Goal: Task Accomplishment & Management: Complete application form

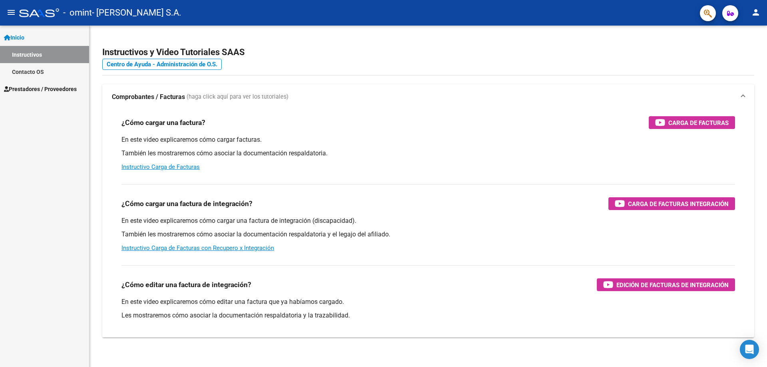
click at [58, 79] on link "Contacto OS" at bounding box center [44, 71] width 89 height 17
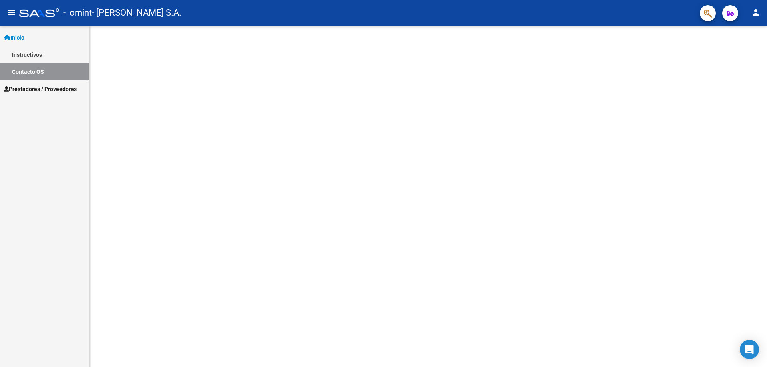
click at [56, 86] on span "Prestadores / Proveedores" at bounding box center [40, 89] width 73 height 9
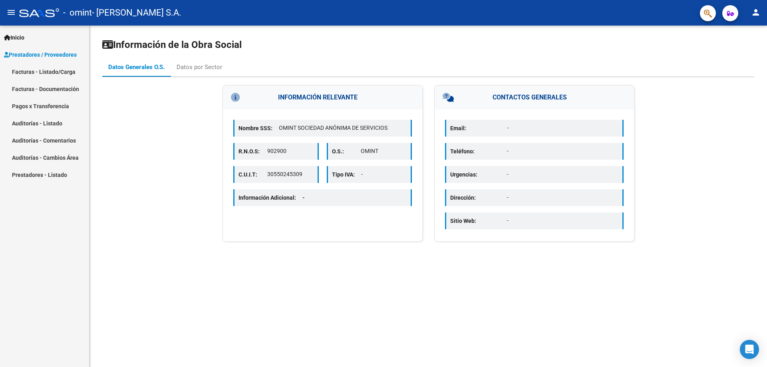
click at [60, 71] on link "Facturas - Listado/Carga" at bounding box center [44, 71] width 89 height 17
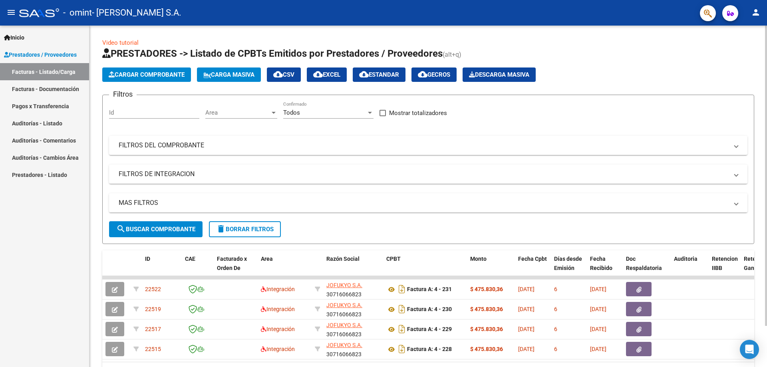
click at [154, 74] on span "Cargar Comprobante" at bounding box center [147, 74] width 76 height 7
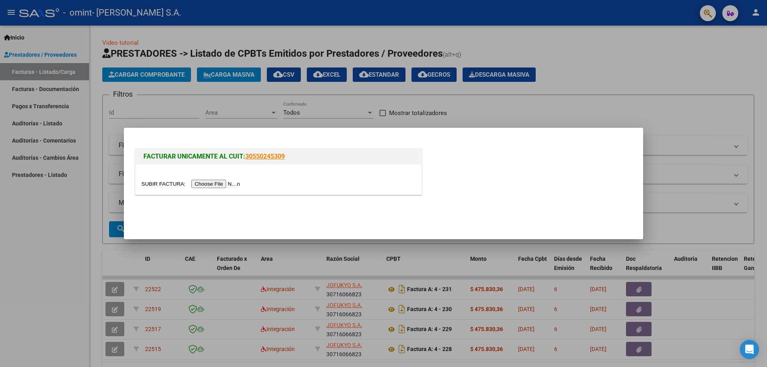
click at [229, 187] on input "file" at bounding box center [191, 184] width 101 height 8
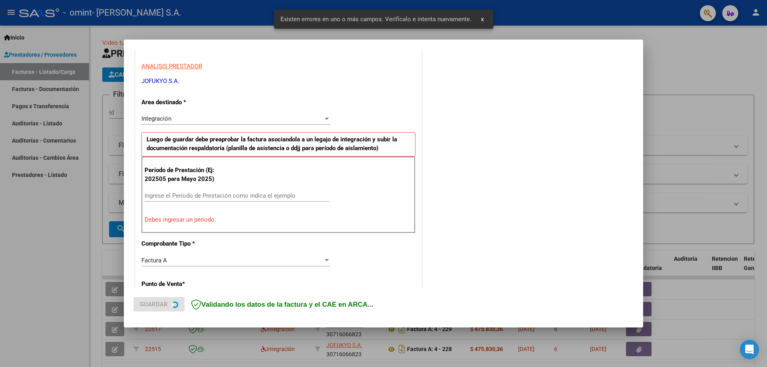
scroll to position [144, 0]
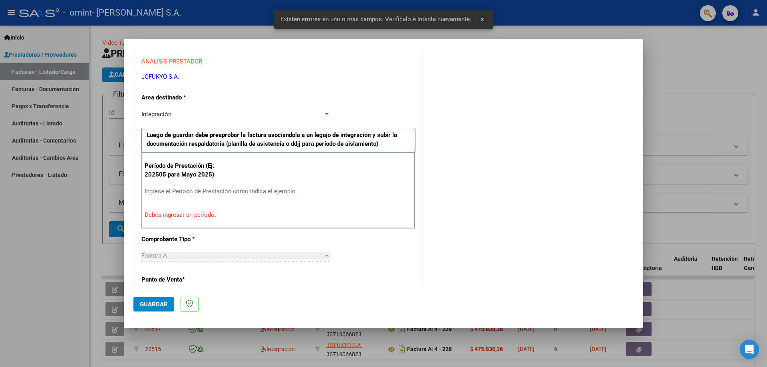
click at [221, 189] on input "Ingrese el Período de Prestación como indica el ejemplo" at bounding box center [237, 191] width 185 height 7
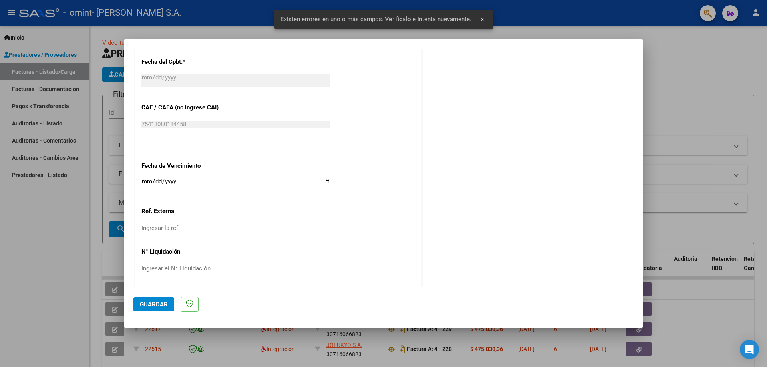
scroll to position [465, 0]
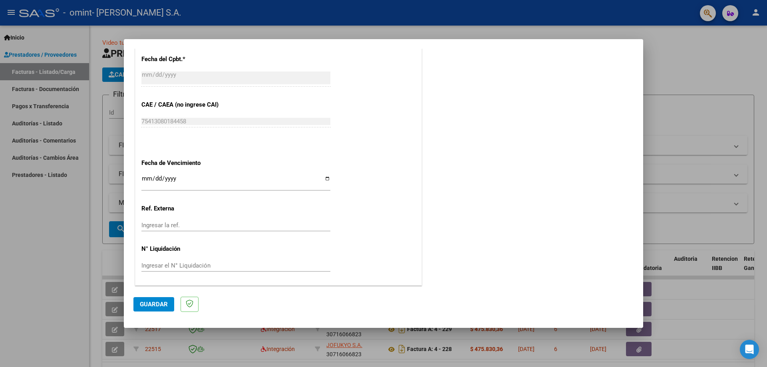
type input "202508"
click at [325, 179] on input "Ingresar la fecha" at bounding box center [235, 181] width 189 height 13
type input "[DATE]"
click at [159, 305] on span "Guardar" at bounding box center [154, 304] width 28 height 7
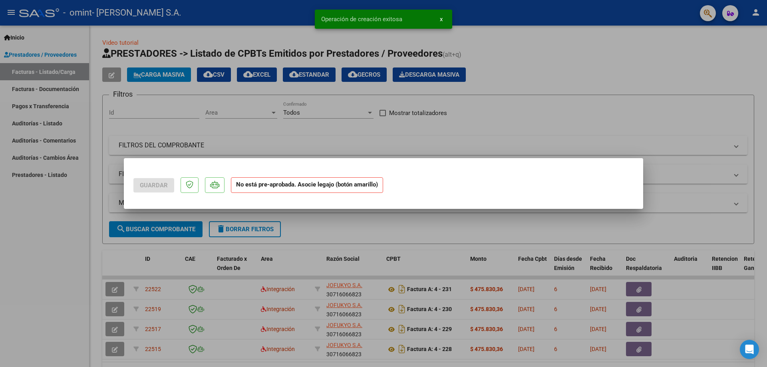
scroll to position [0, 0]
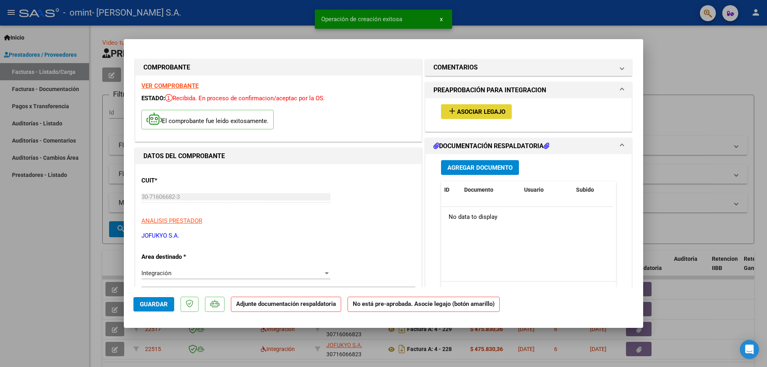
click at [469, 108] on span "add Asociar Legajo" at bounding box center [476, 111] width 58 height 7
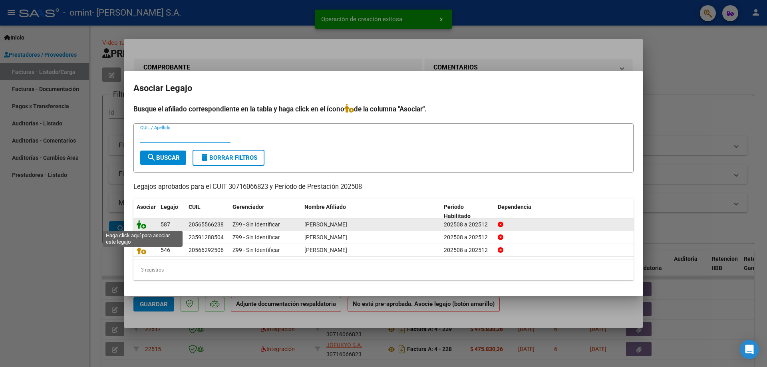
click at [138, 225] on icon at bounding box center [142, 224] width 10 height 9
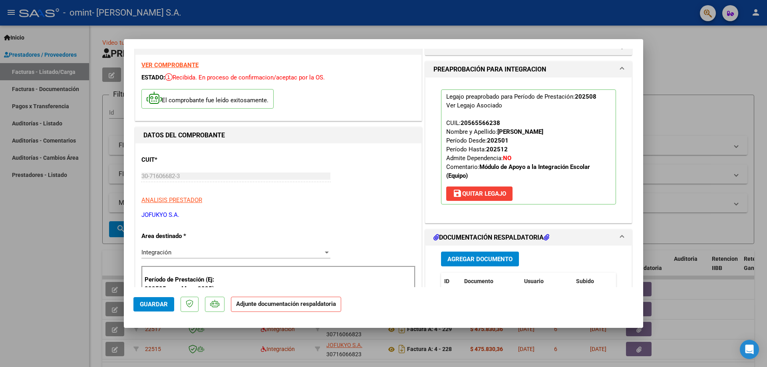
scroll to position [40, 0]
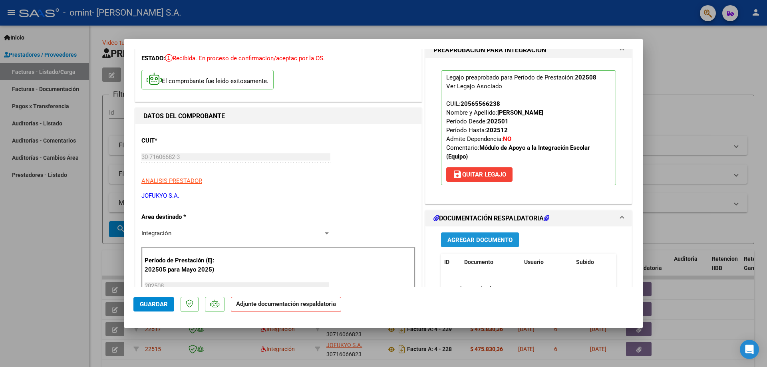
click at [469, 241] on span "Agregar Documento" at bounding box center [479, 239] width 65 height 7
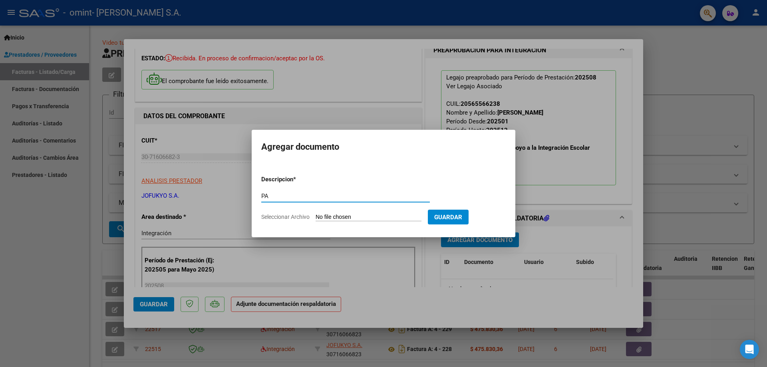
type input "PA"
click at [395, 217] on input "Seleccionar Archivo" at bounding box center [369, 218] width 106 height 8
click at [358, 218] on input "Seleccionar Archivo" at bounding box center [369, 218] width 106 height 8
click at [566, 185] on div at bounding box center [383, 183] width 767 height 367
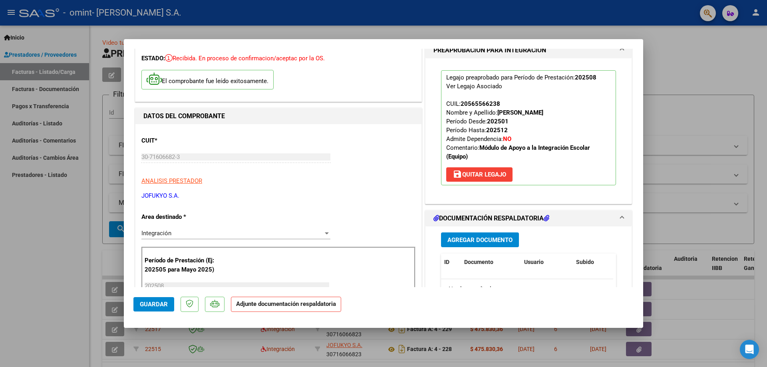
click at [459, 237] on span "Agregar Documento" at bounding box center [479, 239] width 65 height 7
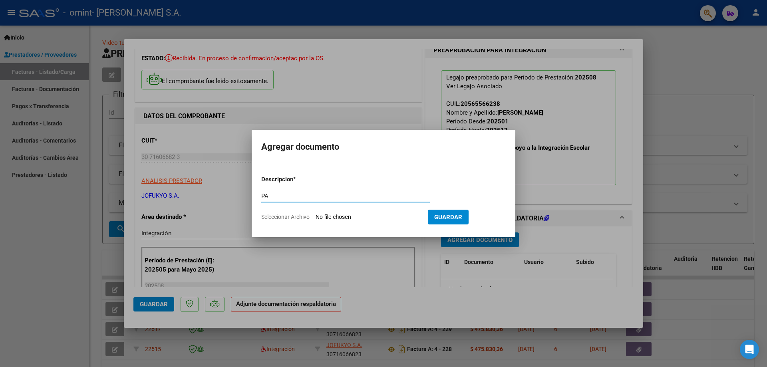
type input "PA"
click at [343, 216] on input "Seleccionar Archivo" at bounding box center [369, 218] width 106 height 8
type input "C:\fakepath\[PERSON_NAME].jpg"
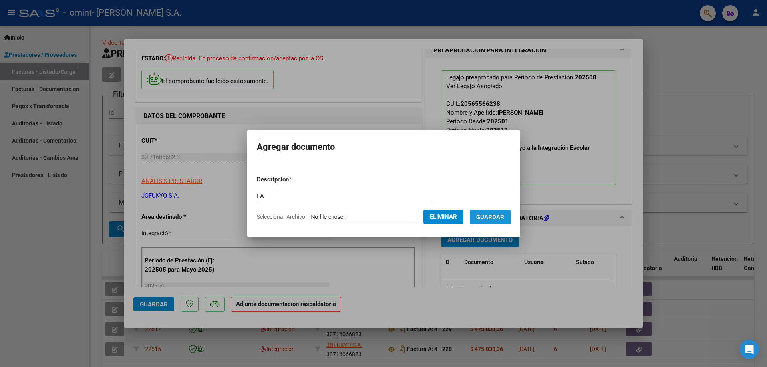
click at [496, 219] on span "Guardar" at bounding box center [490, 217] width 28 height 7
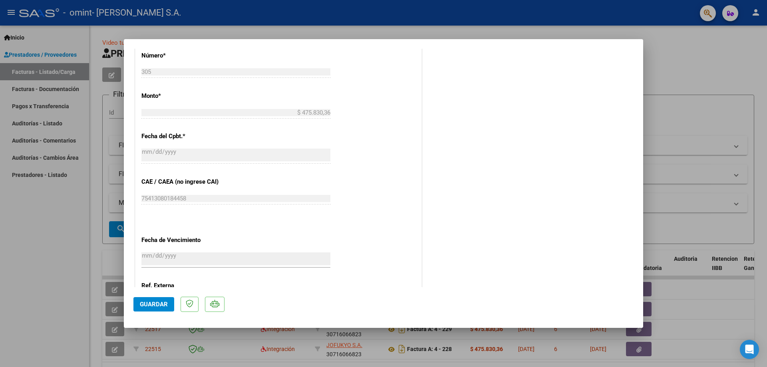
scroll to position [477, 0]
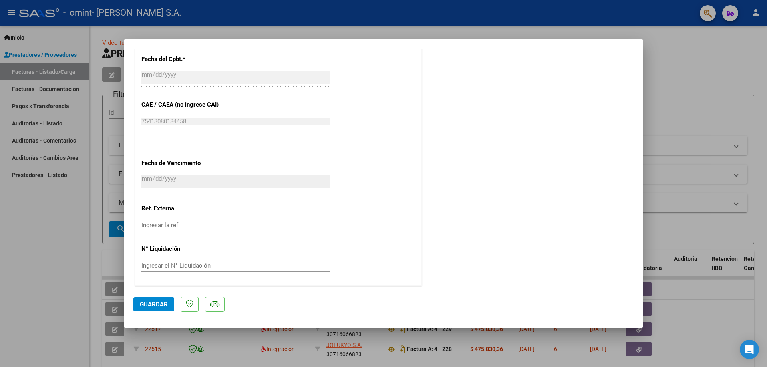
click at [163, 304] on span "Guardar" at bounding box center [154, 304] width 28 height 7
click at [302, 227] on input "Ingresar la ref." at bounding box center [235, 225] width 189 height 7
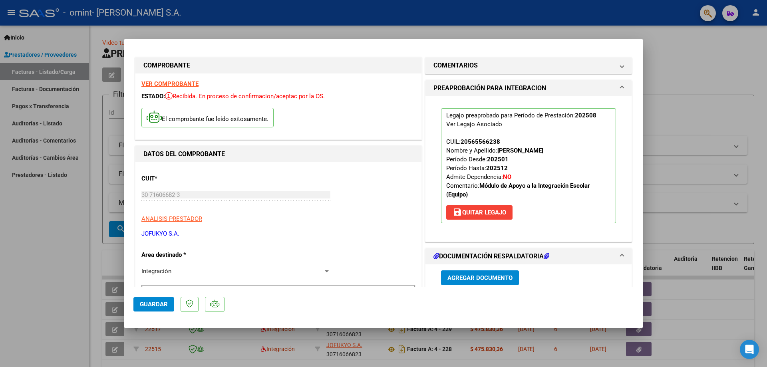
scroll to position [0, 0]
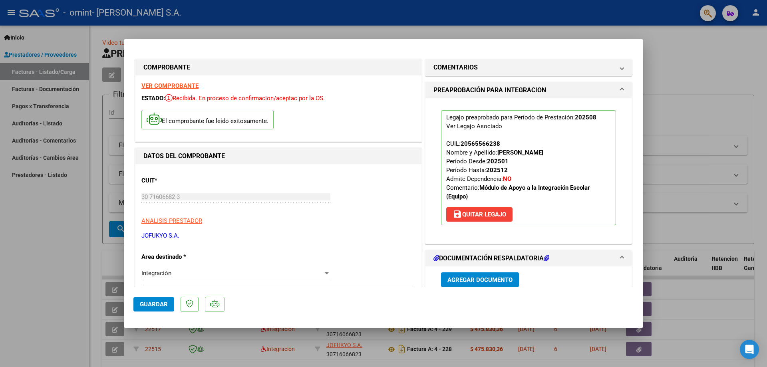
click at [159, 298] on button "Guardar" at bounding box center [153, 304] width 41 height 14
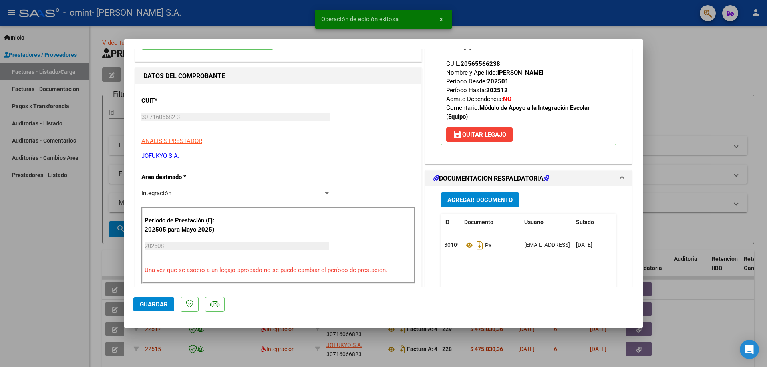
click at [1, 281] on div at bounding box center [383, 183] width 767 height 367
type input "$ 0,00"
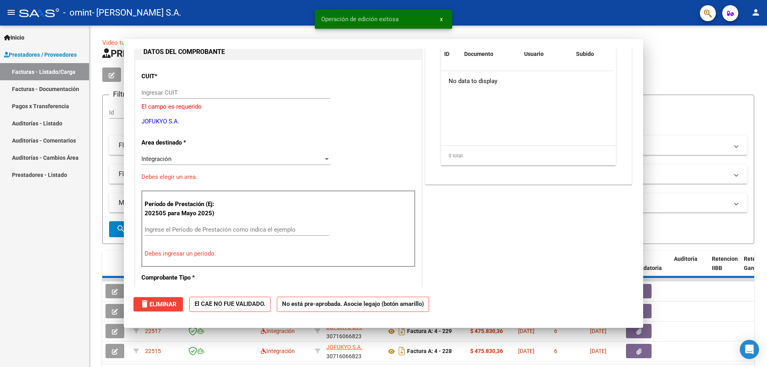
scroll to position [0, 0]
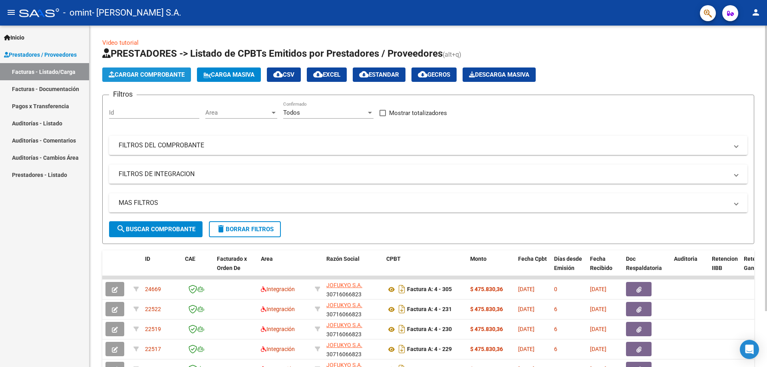
click at [171, 77] on span "Cargar Comprobante" at bounding box center [147, 74] width 76 height 7
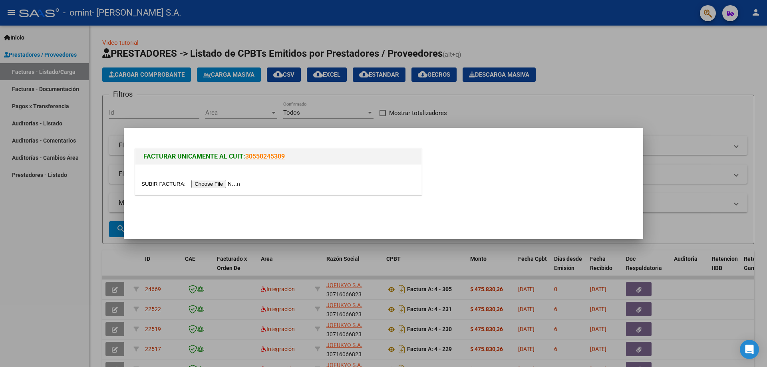
click at [205, 184] on input "file" at bounding box center [191, 184] width 101 height 8
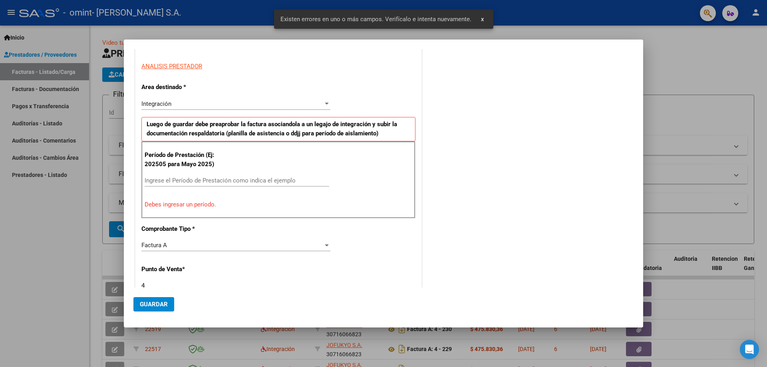
scroll to position [144, 0]
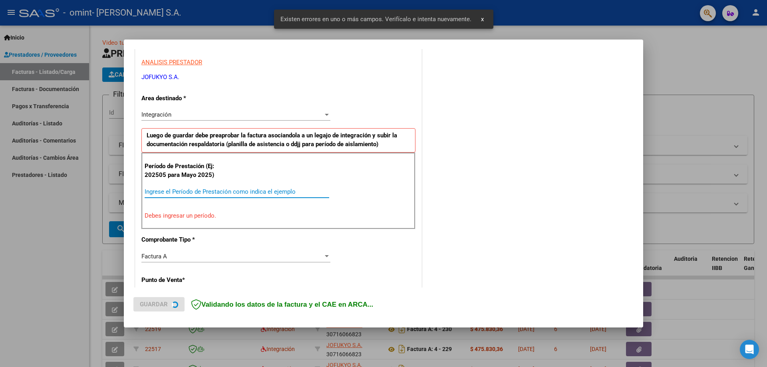
click at [214, 193] on input "Ingrese el Período de Prestación como indica el ejemplo" at bounding box center [237, 191] width 185 height 7
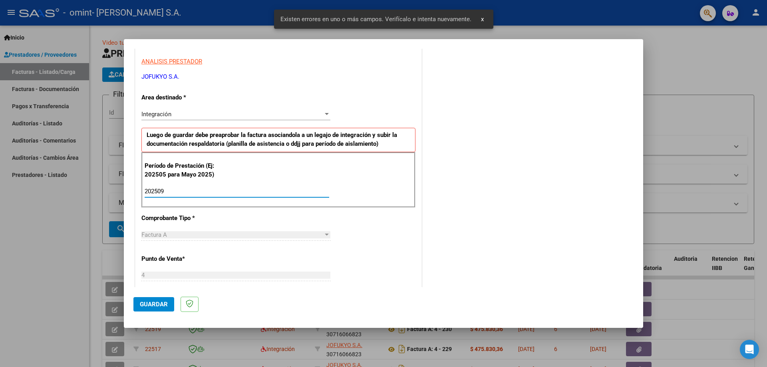
type input "202509"
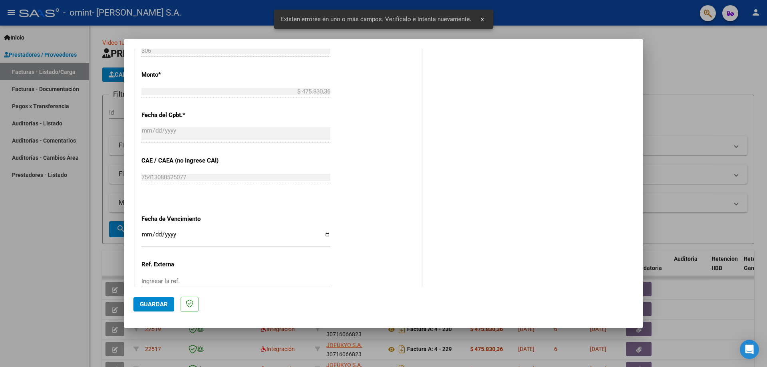
scroll to position [465, 0]
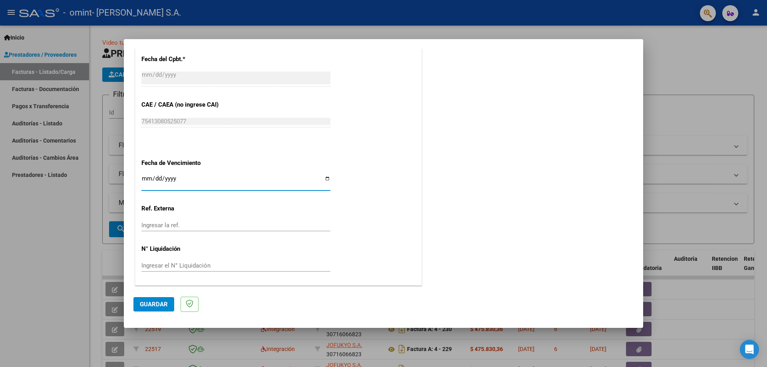
click at [326, 180] on input "Ingresar la fecha" at bounding box center [235, 181] width 189 height 13
type input "[DATE]"
click at [161, 304] on span "Guardar" at bounding box center [154, 304] width 28 height 7
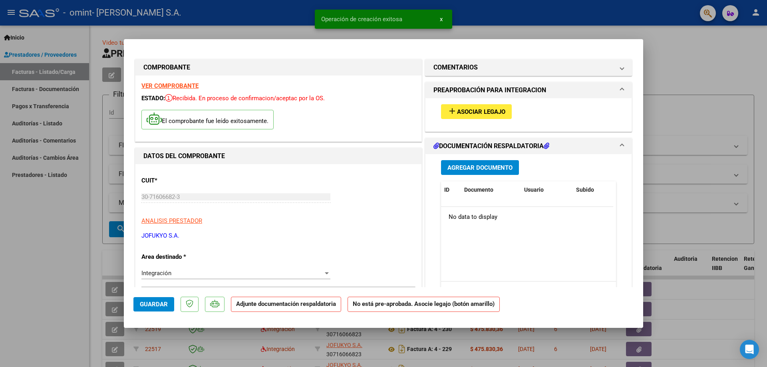
click at [465, 112] on span "Asociar Legajo" at bounding box center [481, 111] width 48 height 7
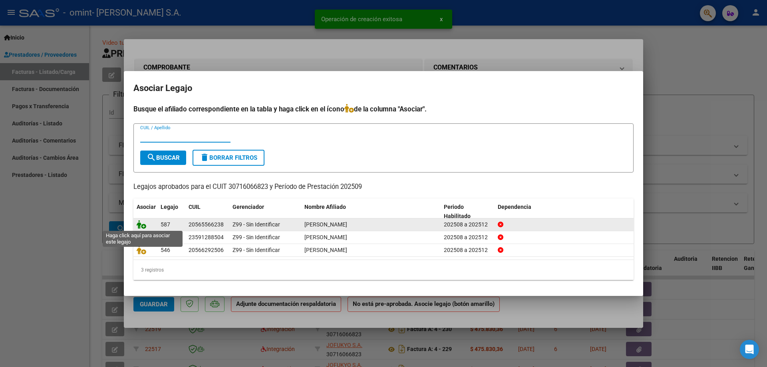
click at [140, 224] on icon at bounding box center [142, 224] width 10 height 9
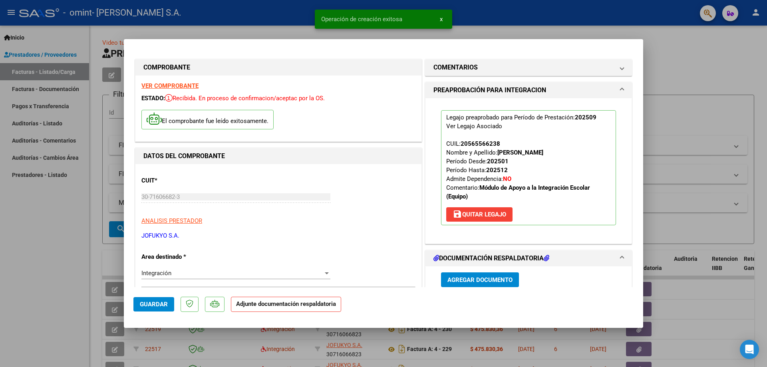
scroll to position [120, 0]
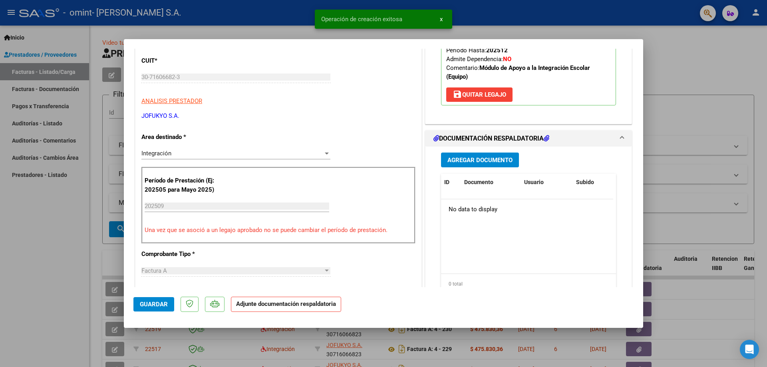
click at [469, 143] on h1 "DOCUMENTACIÓN RESPALDATORIA" at bounding box center [491, 139] width 116 height 10
click at [473, 153] on div "COMENTARIOS Comentarios del Prestador / Gerenciador: PREAPROBACIÓN PARA INTEGRA…" at bounding box center [528, 291] width 210 height 706
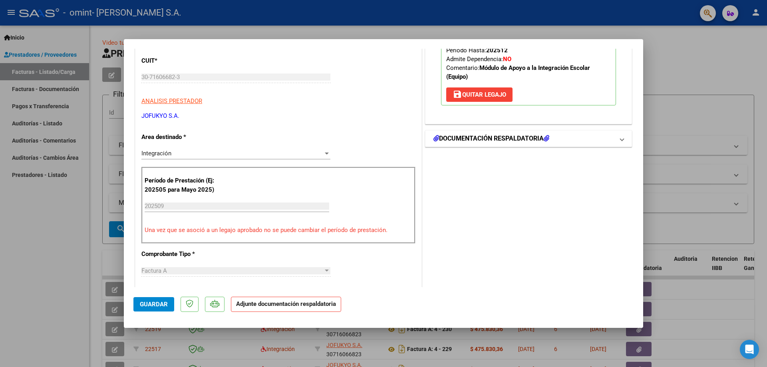
click at [471, 141] on h1 "DOCUMENTACIÓN RESPALDATORIA" at bounding box center [491, 139] width 116 height 10
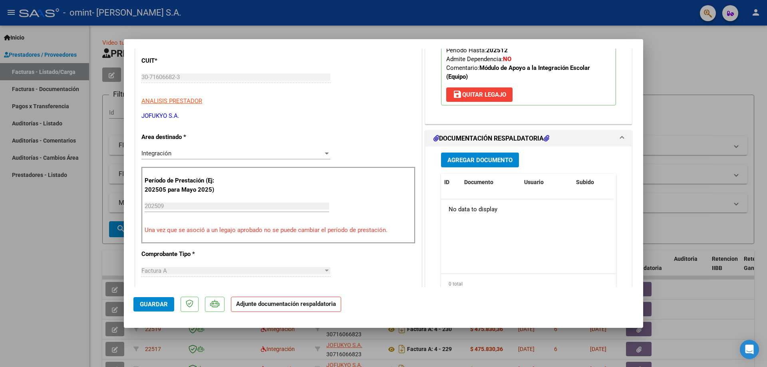
click at [472, 163] on span "Agregar Documento" at bounding box center [479, 160] width 65 height 7
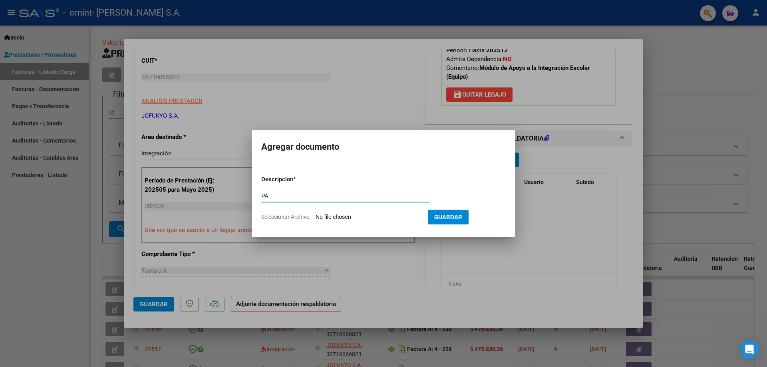
type input "PA"
click at [361, 219] on input "Seleccionar Archivo" at bounding box center [369, 218] width 106 height 8
type input "C:\fakepath\[PERSON_NAME] Septiembre.jpg"
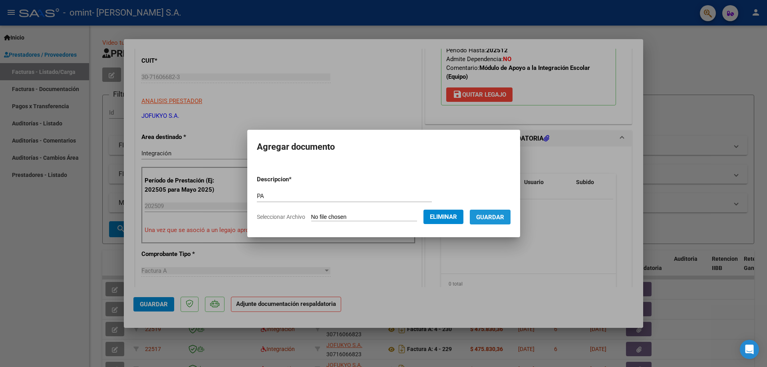
click at [504, 219] on span "Guardar" at bounding box center [490, 217] width 28 height 7
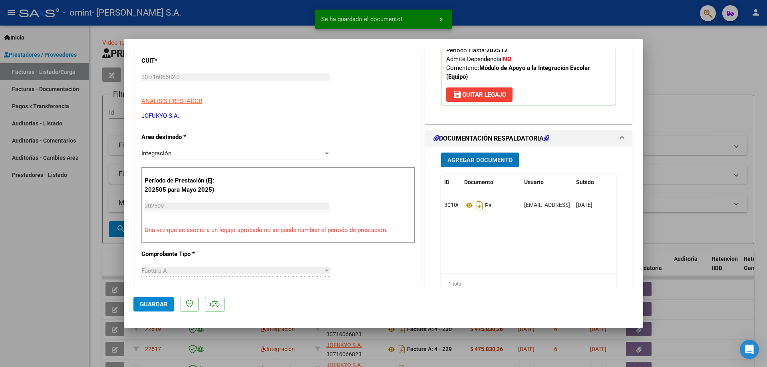
click at [153, 308] on button "Guardar" at bounding box center [153, 304] width 41 height 14
click at [1, 294] on div at bounding box center [383, 183] width 767 height 367
type input "$ 0,00"
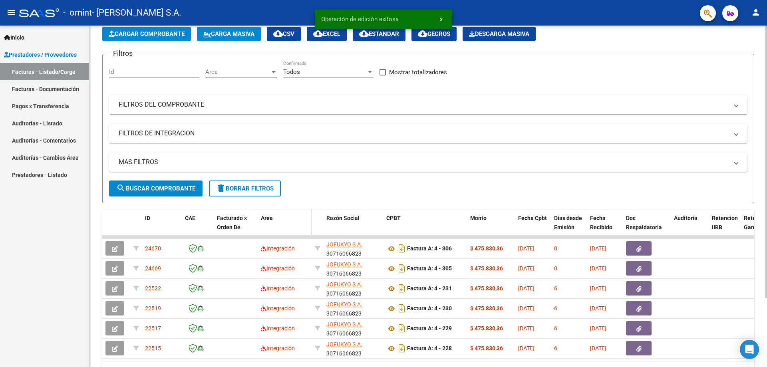
scroll to position [80, 0]
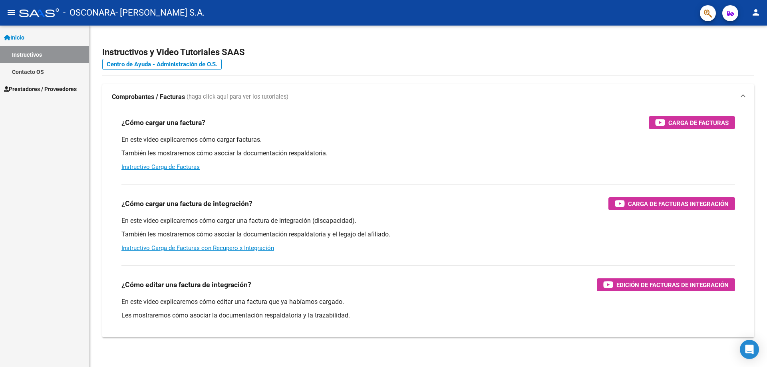
click at [61, 87] on span "Prestadores / Proveedores" at bounding box center [40, 89] width 73 height 9
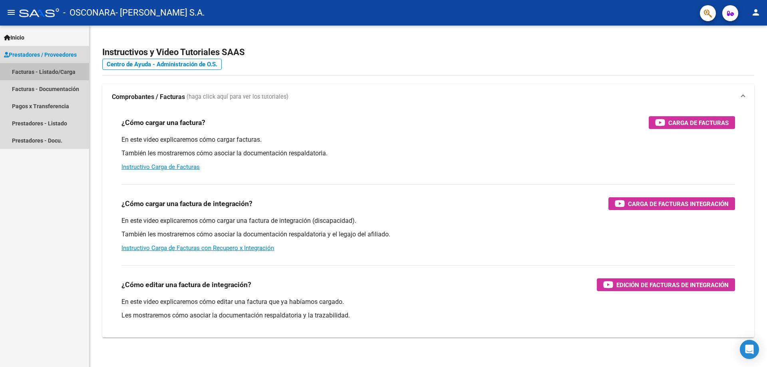
click at [64, 75] on link "Facturas - Listado/Carga" at bounding box center [44, 71] width 89 height 17
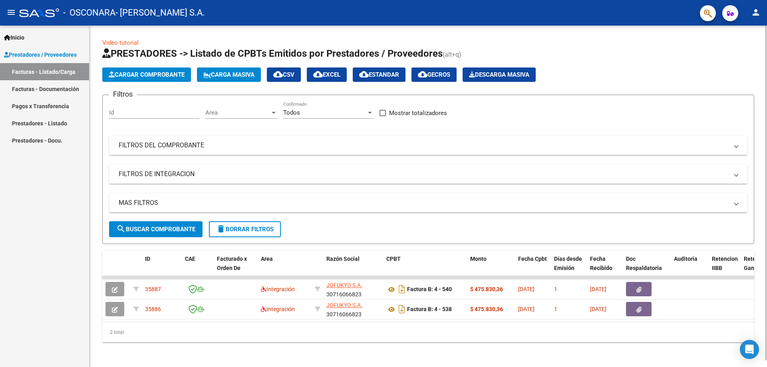
scroll to position [7, 0]
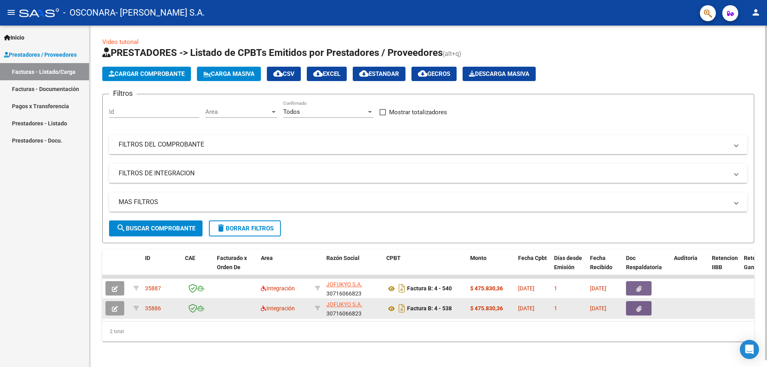
click at [109, 301] on button "button" at bounding box center [114, 308] width 19 height 14
